Goal: Navigation & Orientation: Find specific page/section

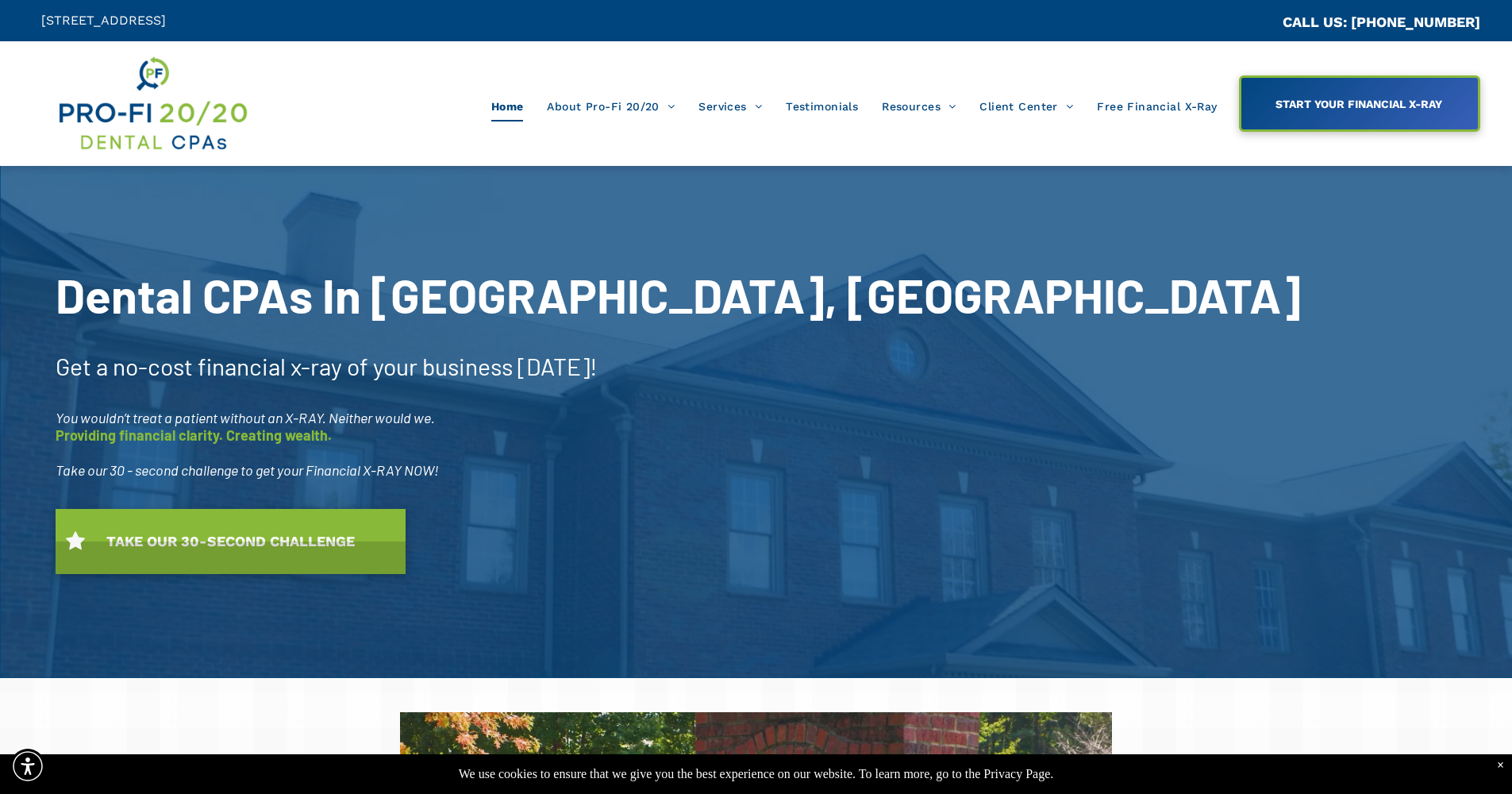
click at [200, 114] on img at bounding box center [152, 104] width 192 height 101
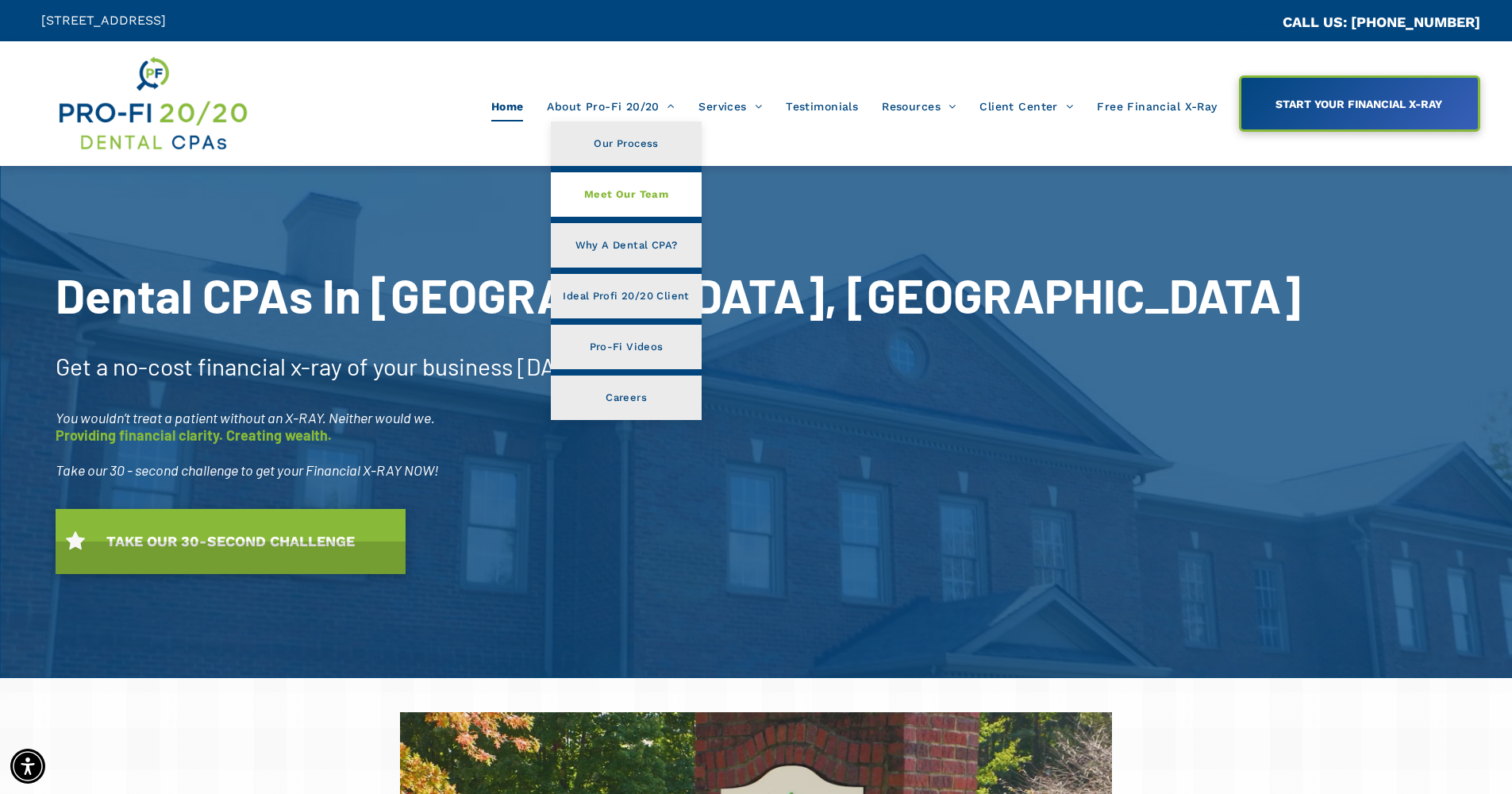
click at [624, 200] on span "Meet Our Team" at bounding box center [626, 194] width 84 height 20
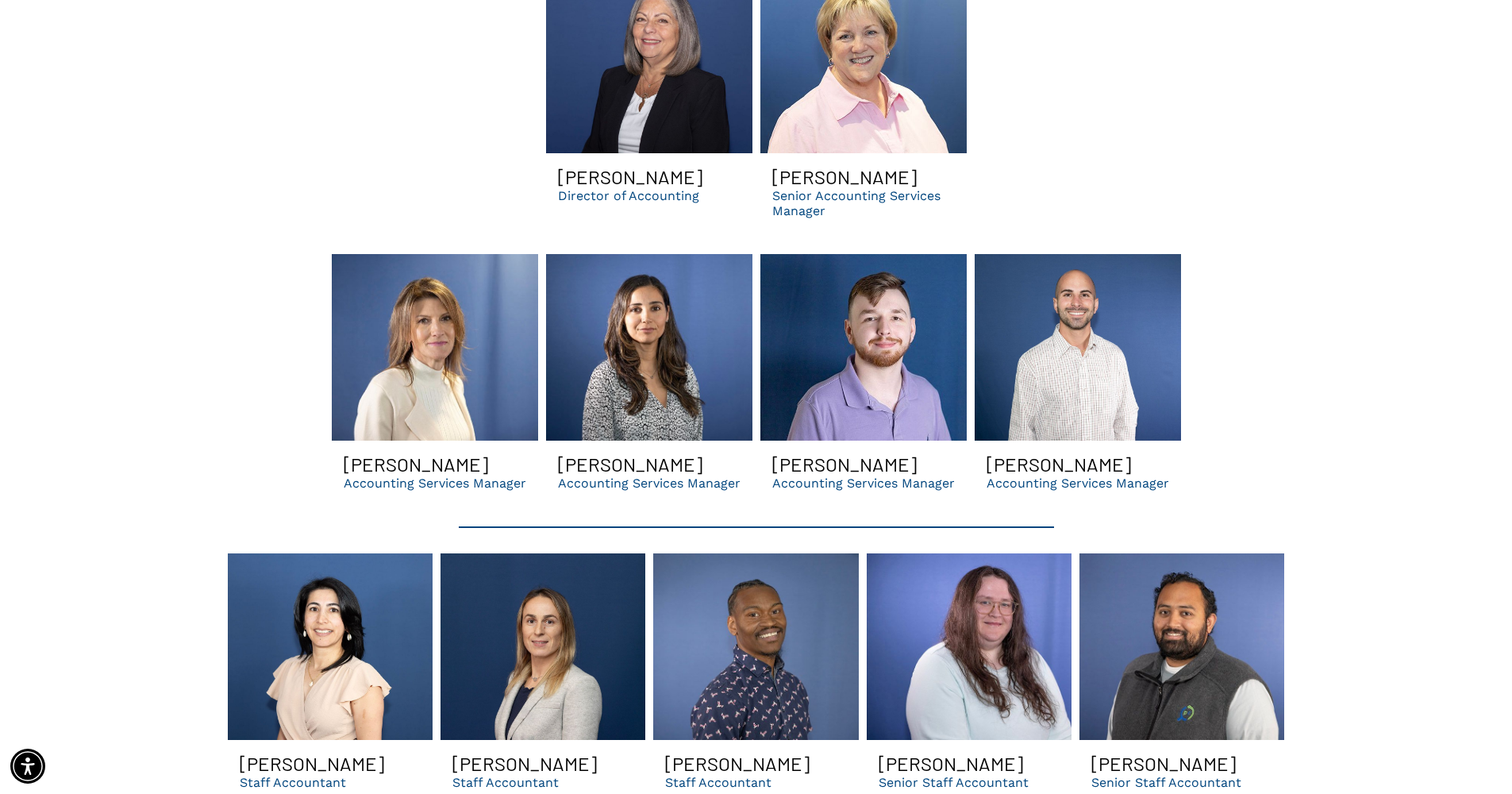
scroll to position [2953, 0]
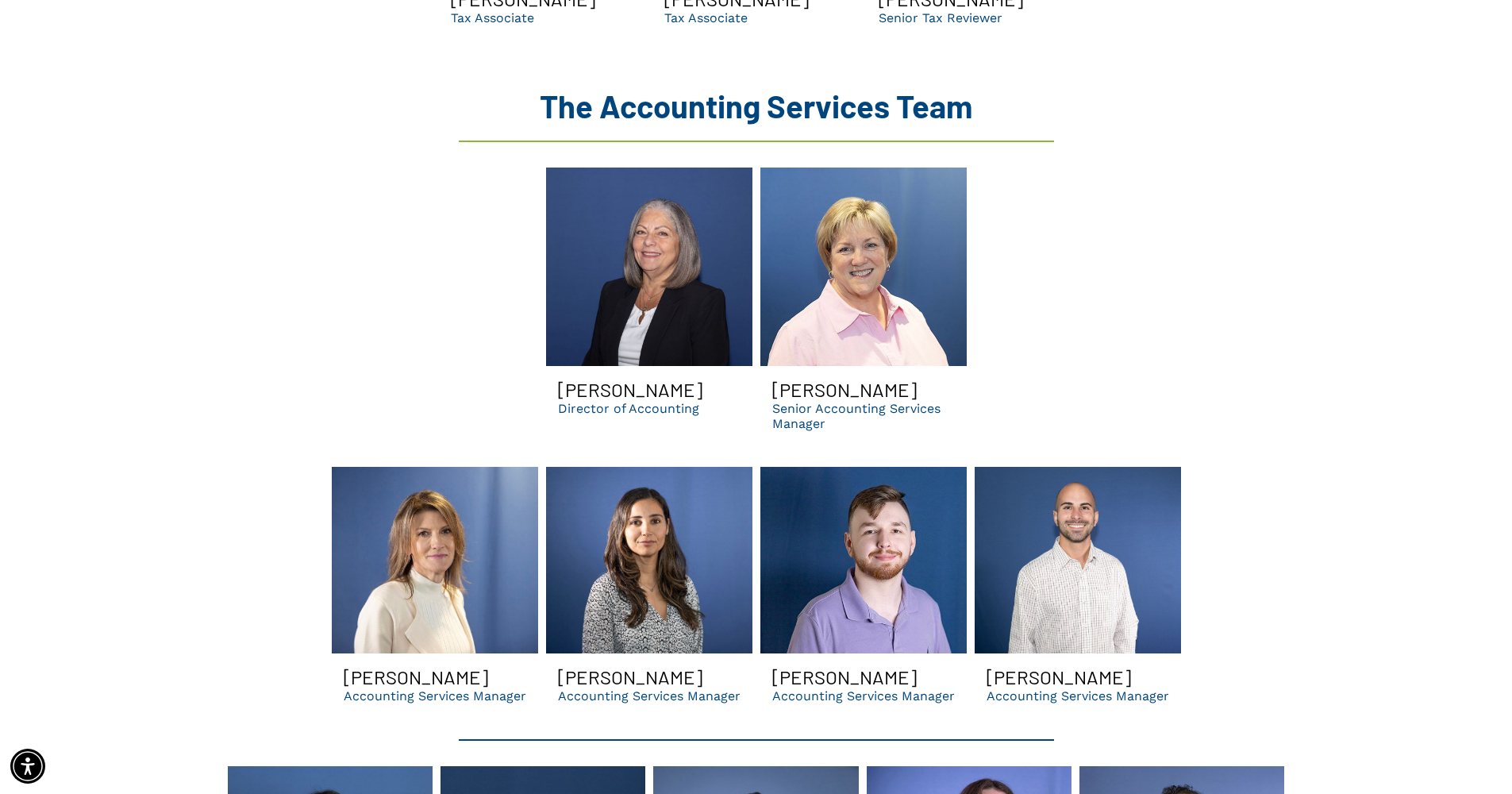
click at [573, 276] on link "Evelyn smiling | Dental tax consultants for dsos | bank loan assistance and pra…" at bounding box center [649, 266] width 206 height 198
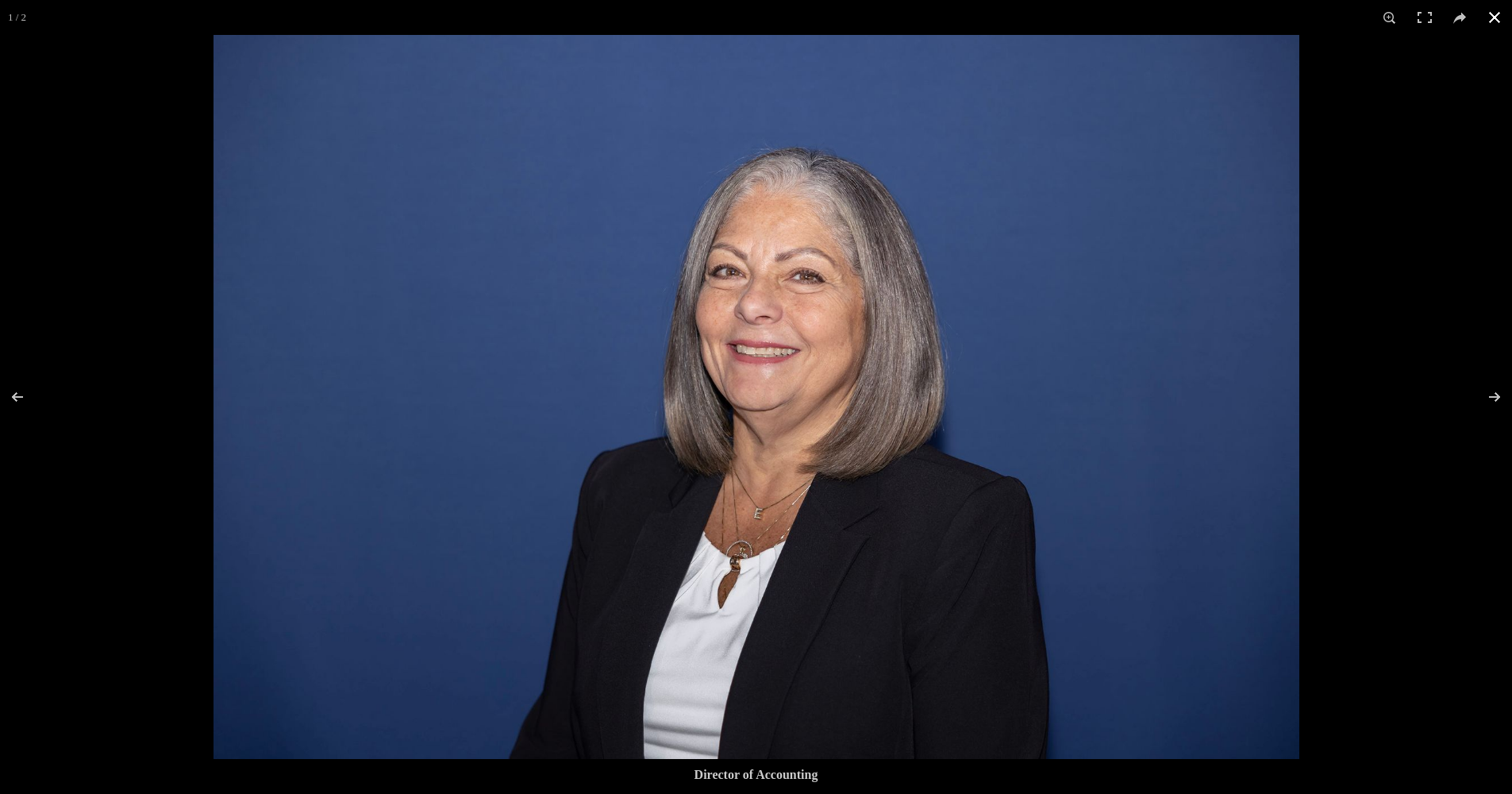
click at [1488, 18] on button at bounding box center [1495, 17] width 35 height 35
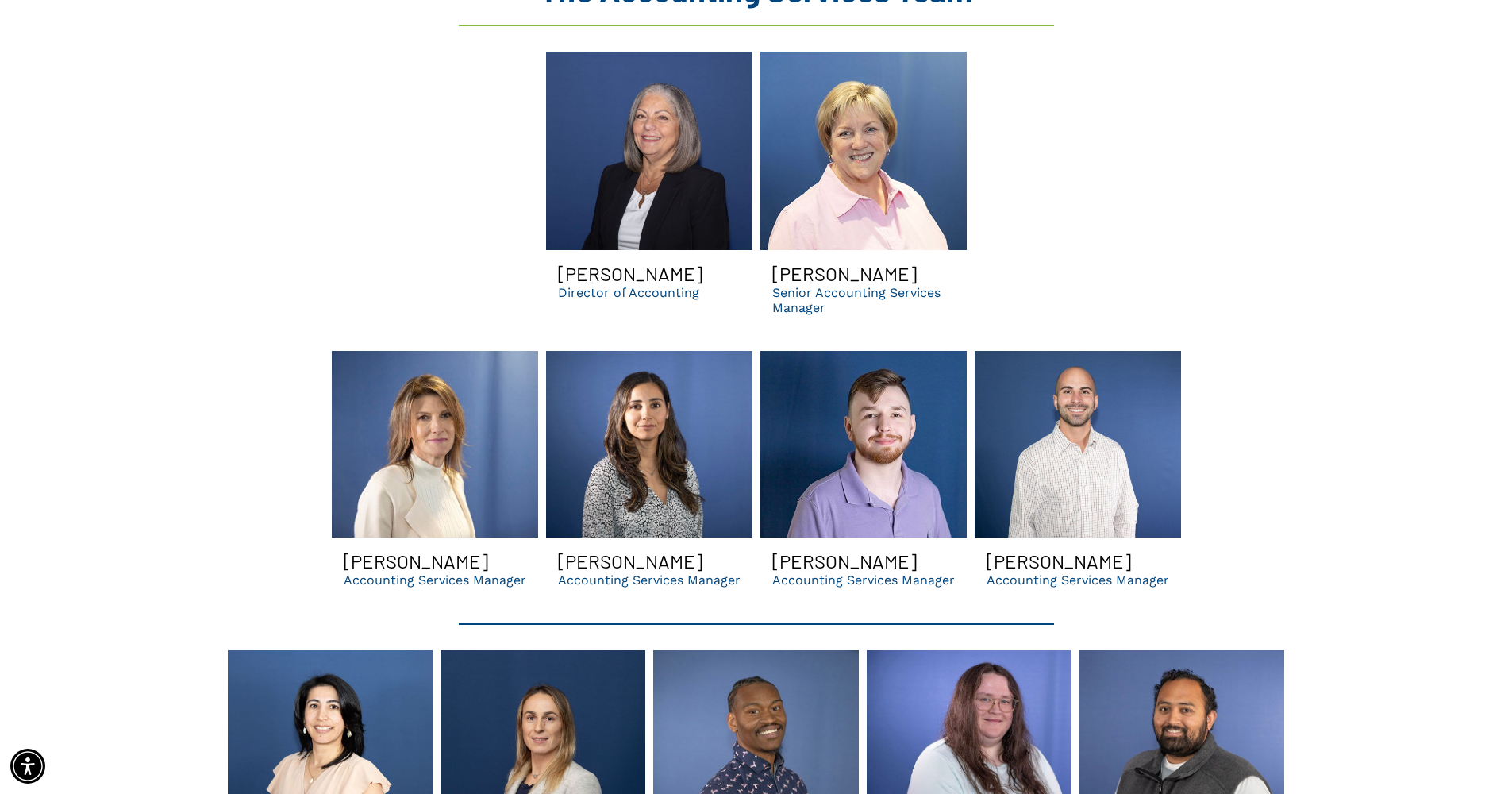
scroll to position [3080, 0]
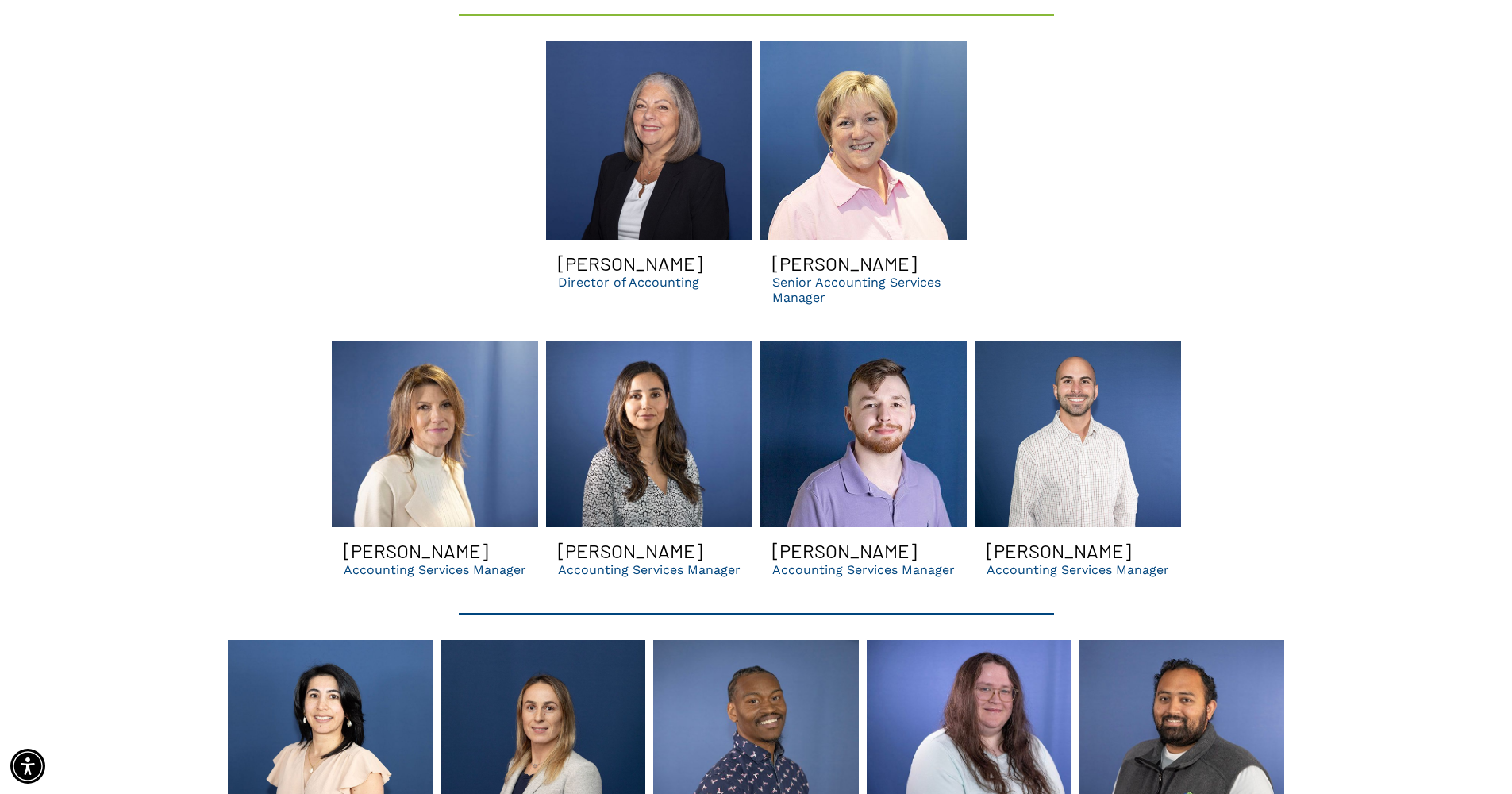
click at [1122, 407] on link "A bald man with a beard is smiling in front of a blue wall." at bounding box center [1077, 434] width 206 height 187
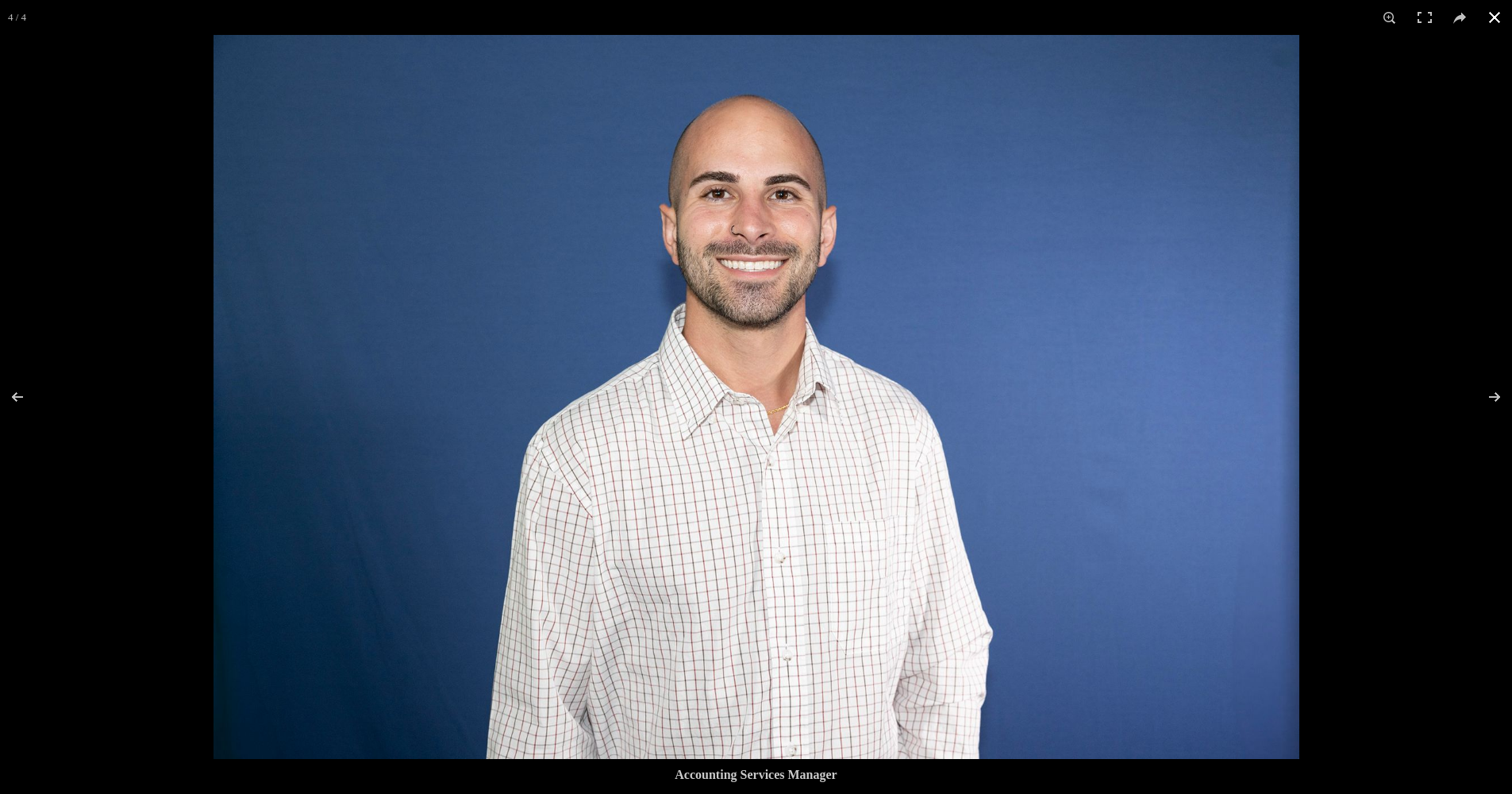
click at [1493, 24] on button at bounding box center [1495, 17] width 35 height 35
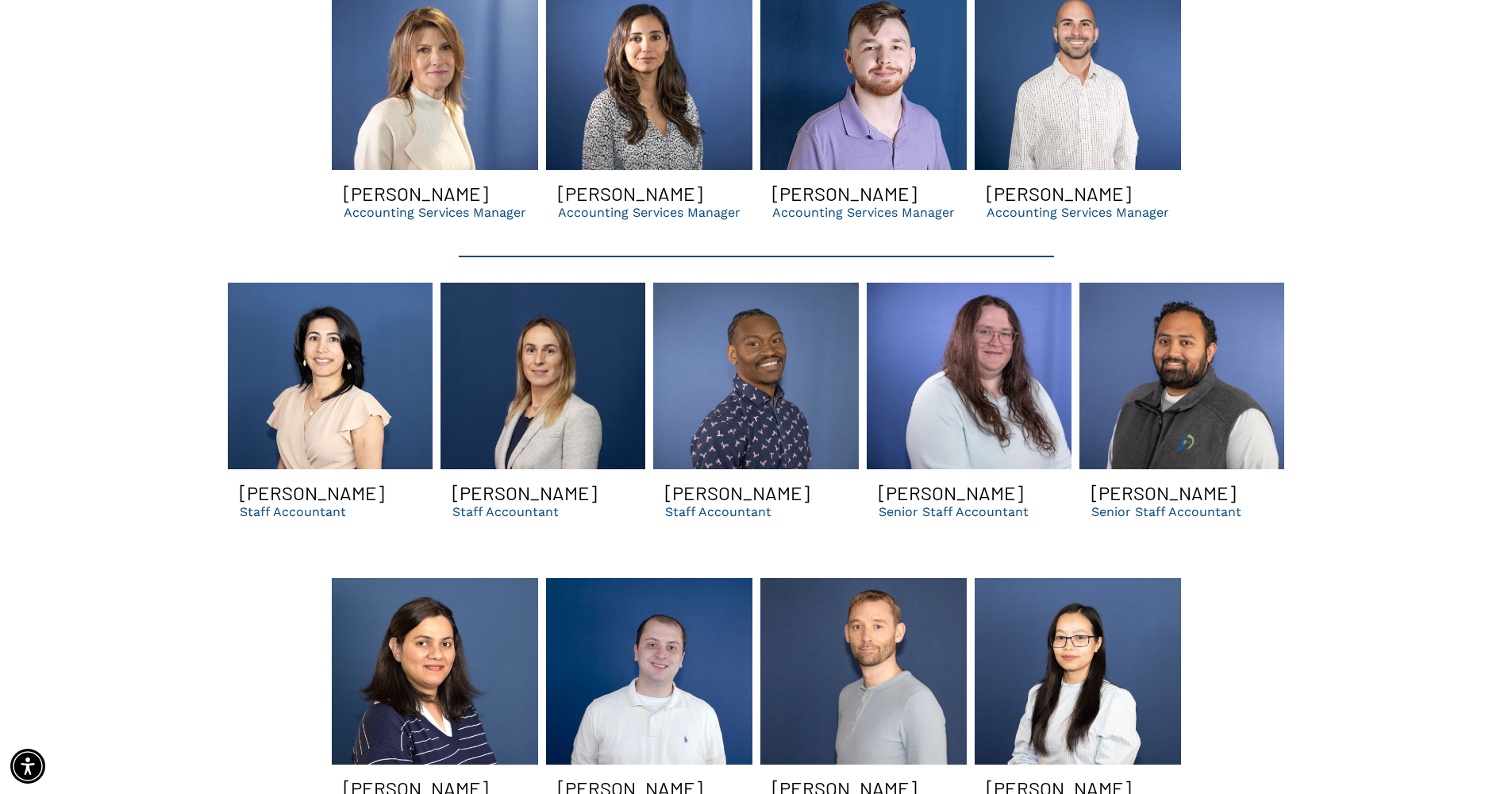
scroll to position [3533, 0]
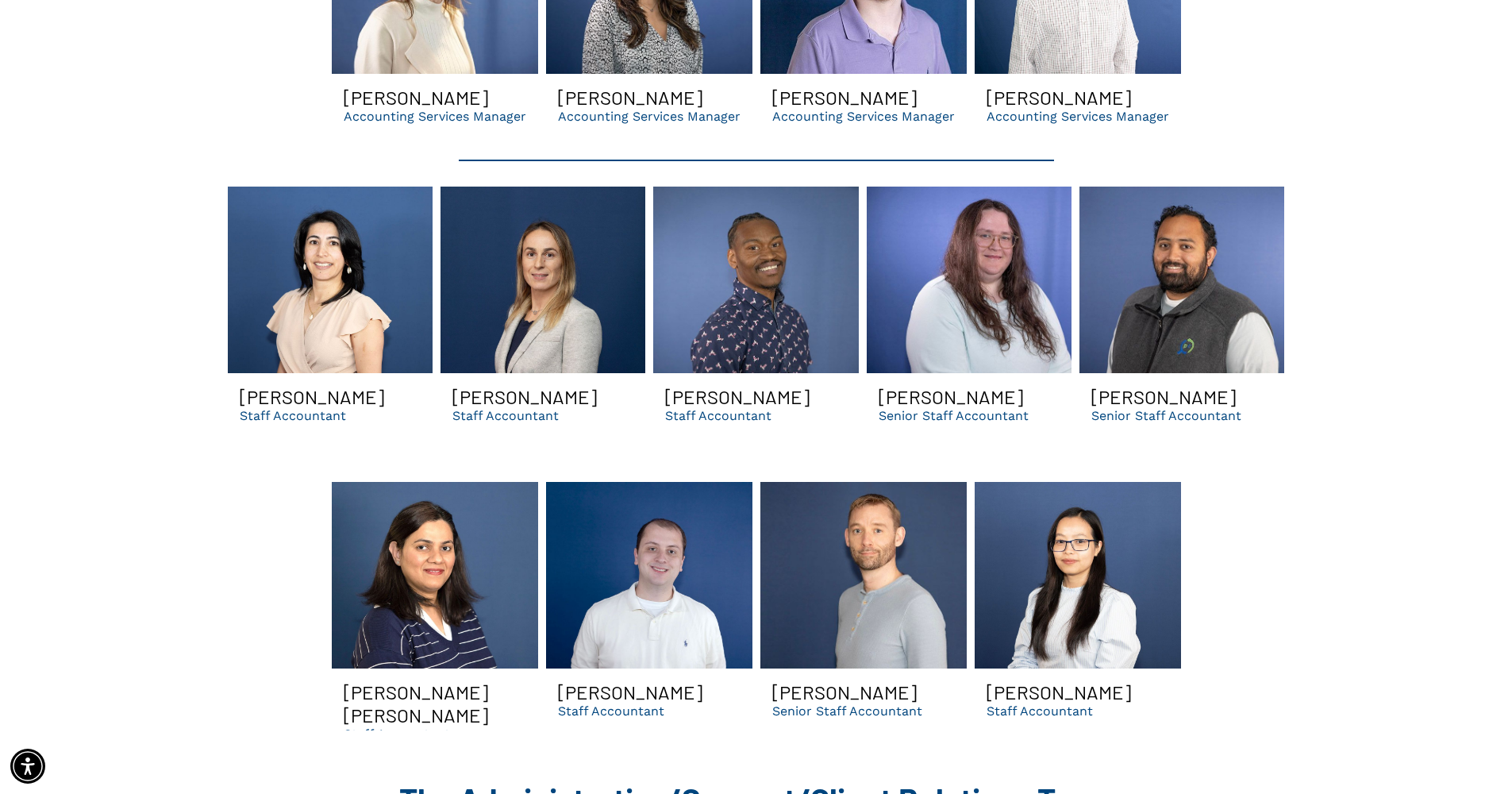
click at [567, 292] on link at bounding box center [543, 280] width 205 height 187
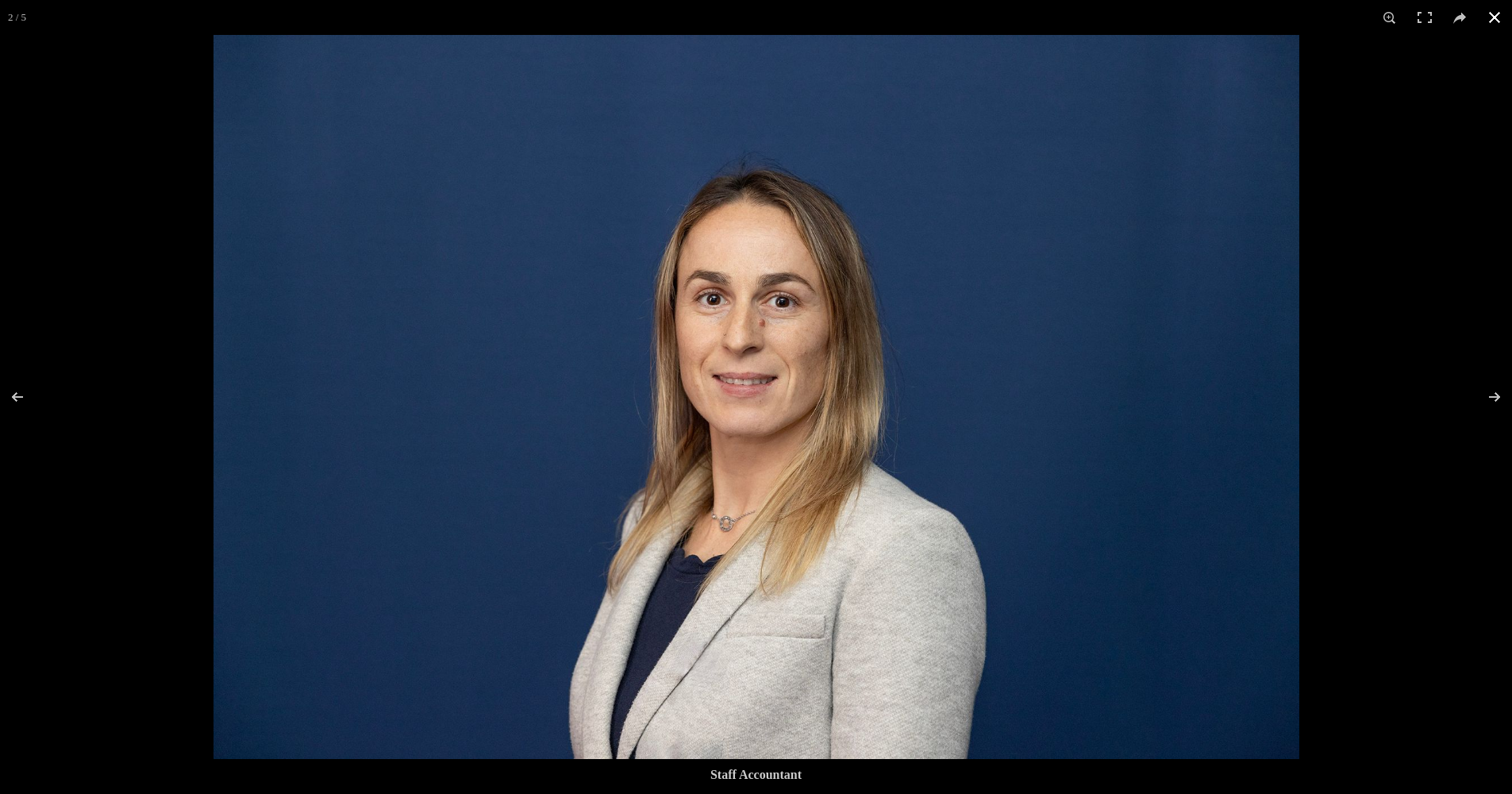
click at [1398, 339] on div at bounding box center [756, 397] width 1512 height 794
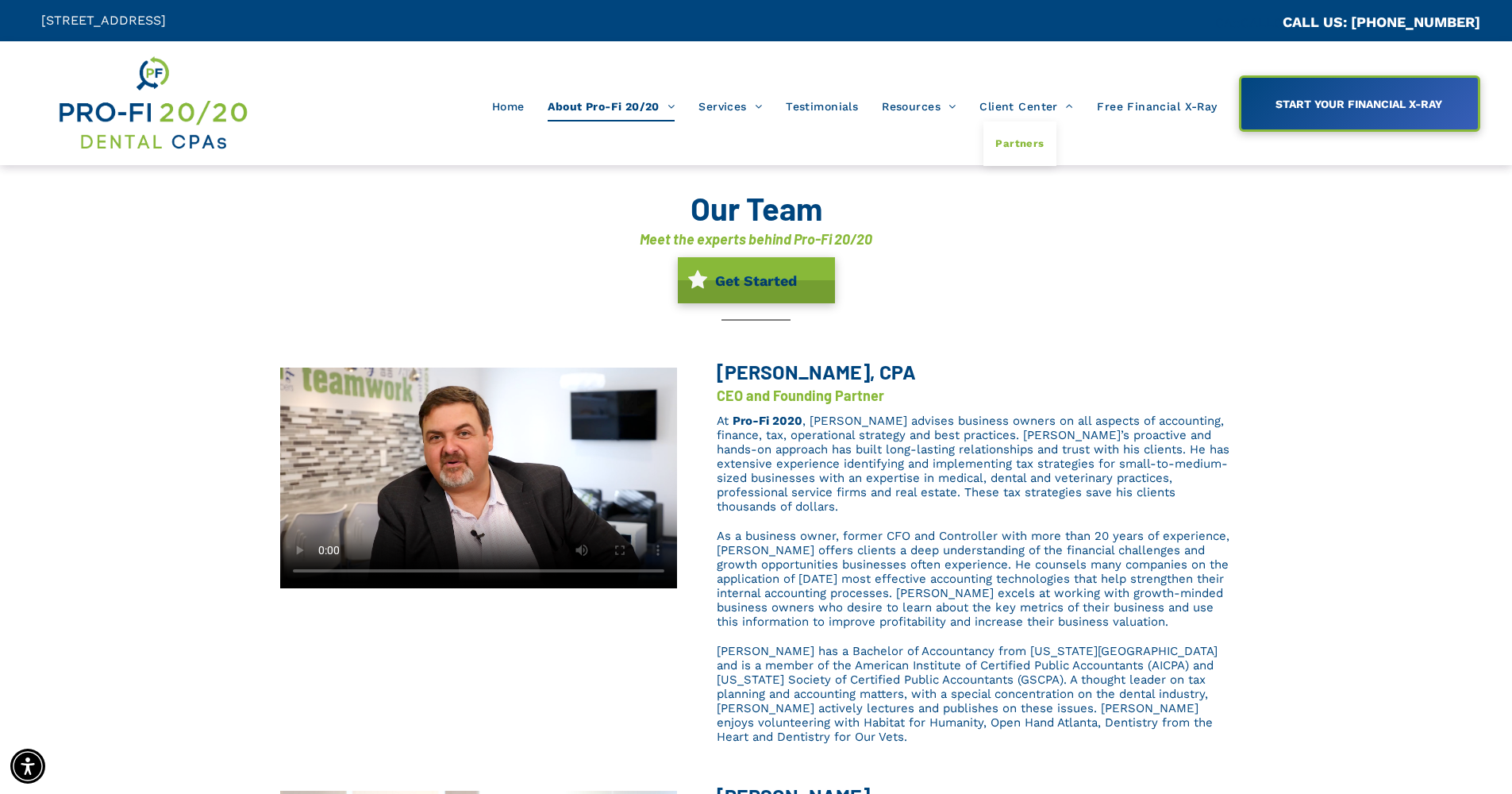
click at [1030, 149] on span "Partners" at bounding box center [1019, 143] width 48 height 20
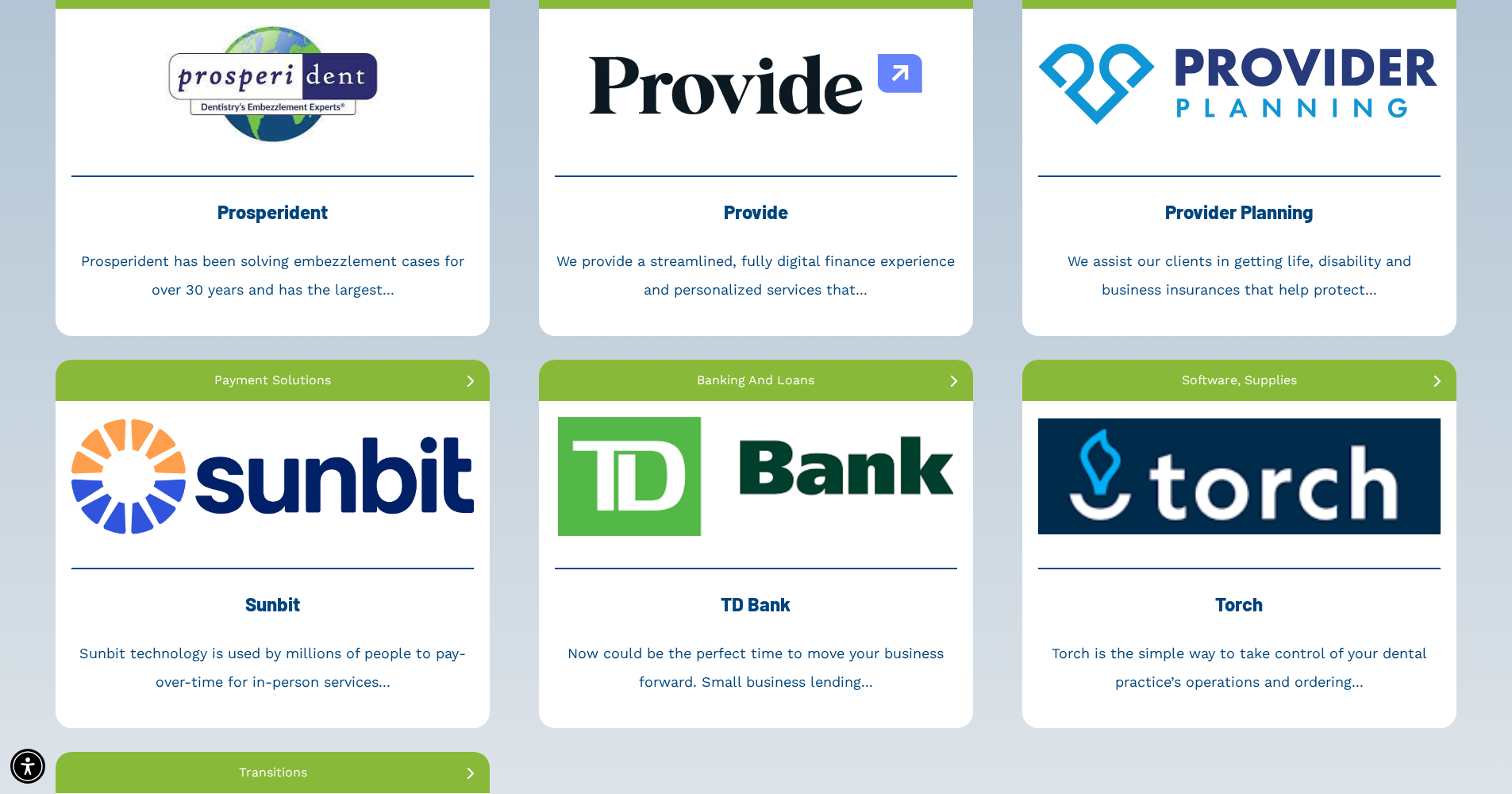
scroll to position [3410, 0]
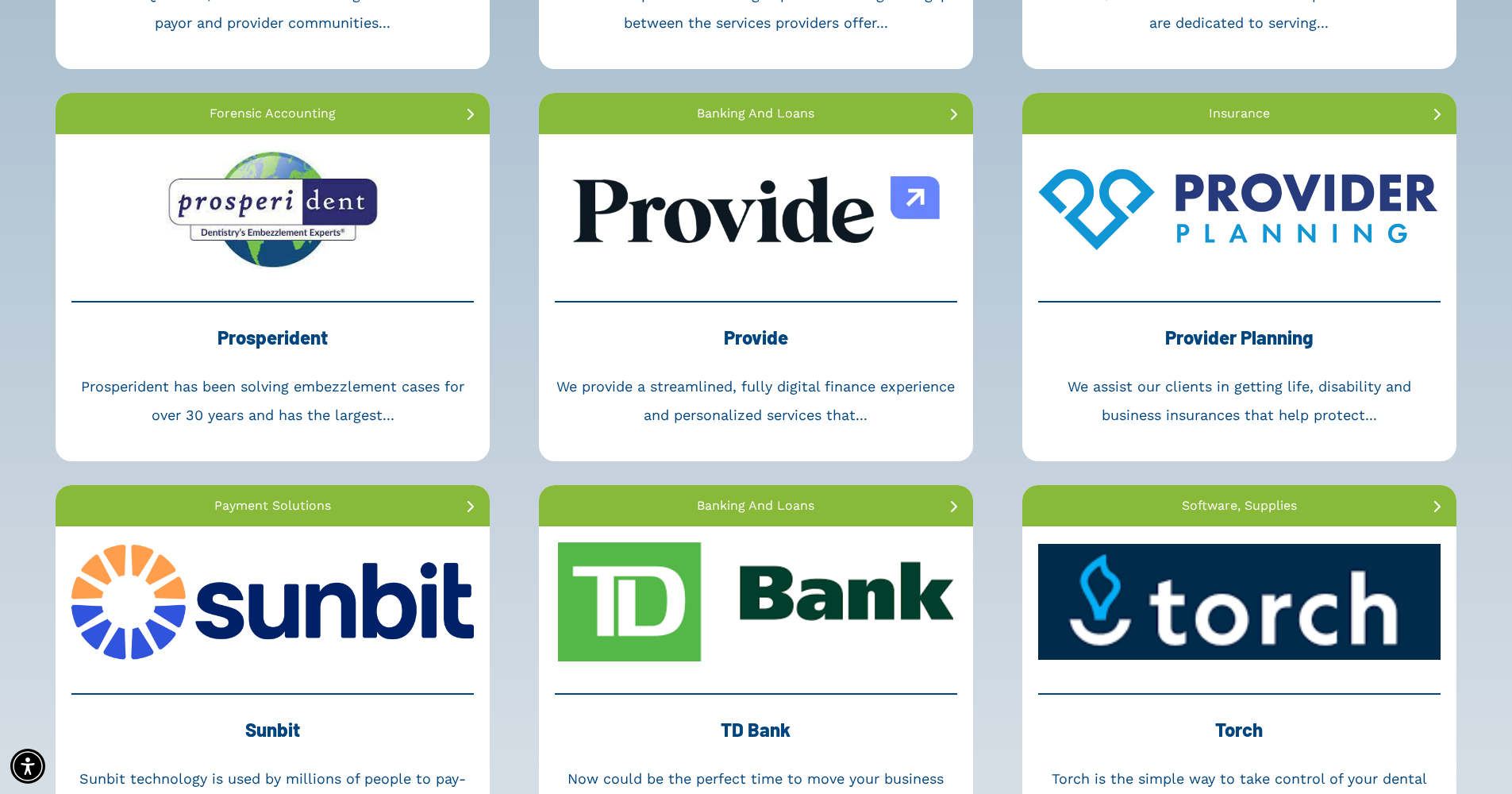
click at [787, 202] on link at bounding box center [756, 210] width 435 height 151
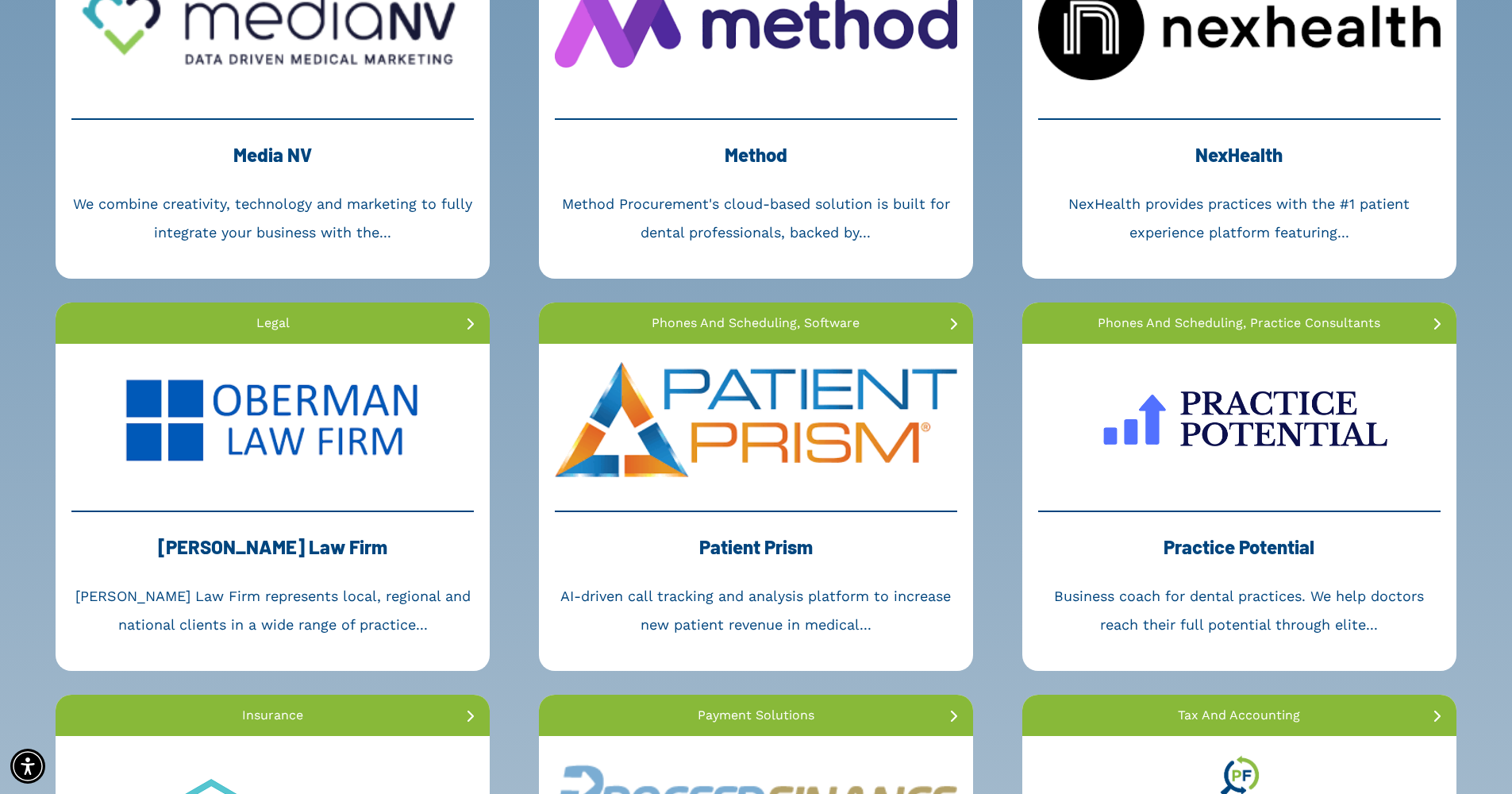
scroll to position [2205, 0]
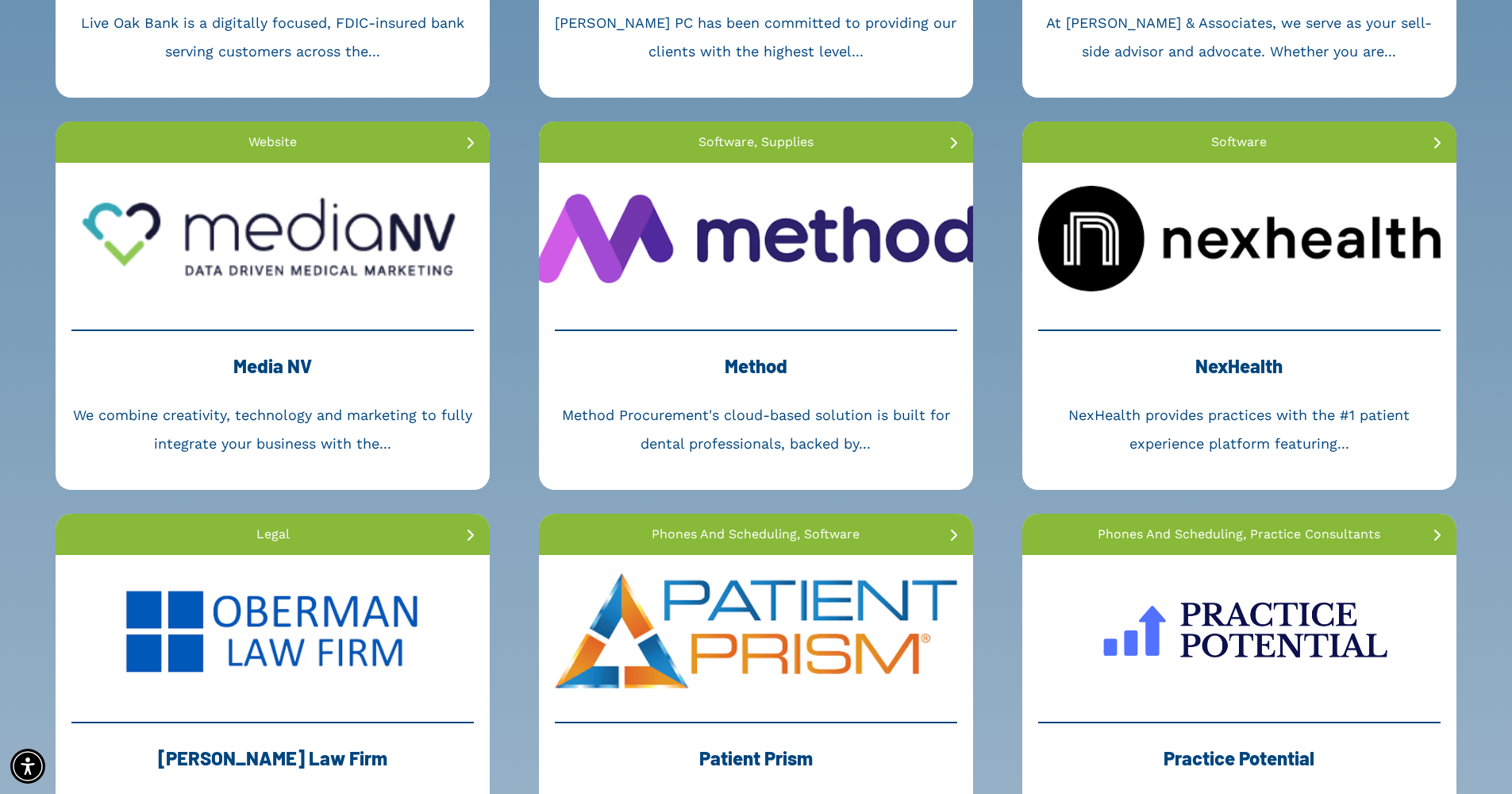
click at [699, 237] on link at bounding box center [756, 238] width 435 height 151
